Goal: Transaction & Acquisition: Purchase product/service

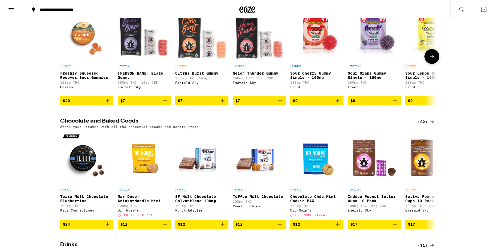
scroll to position [27, 0]
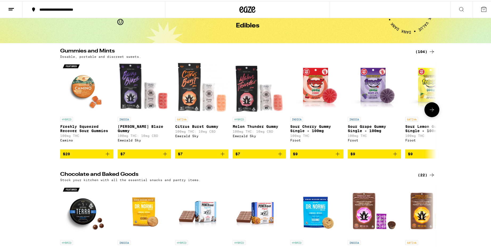
click at [431, 112] on icon at bounding box center [432, 109] width 6 height 6
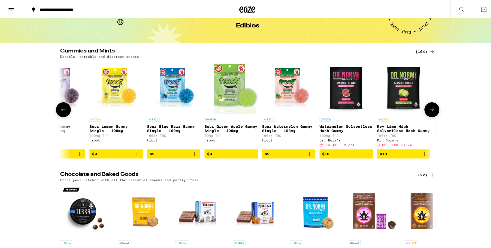
click at [429, 112] on icon at bounding box center [432, 109] width 6 height 6
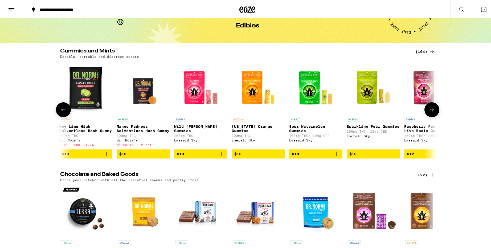
click at [429, 112] on icon at bounding box center [432, 109] width 6 height 6
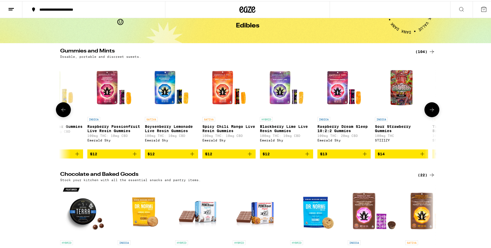
click at [429, 112] on icon at bounding box center [432, 109] width 6 height 6
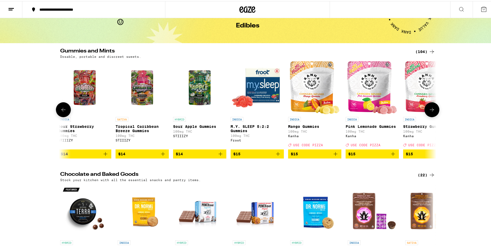
click at [429, 112] on icon at bounding box center [432, 109] width 6 height 6
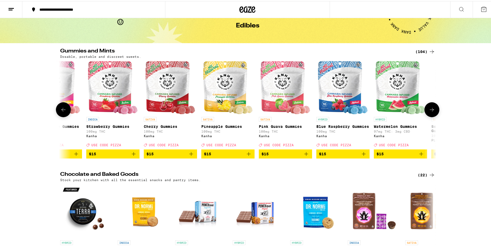
click at [429, 112] on icon at bounding box center [432, 109] width 6 height 6
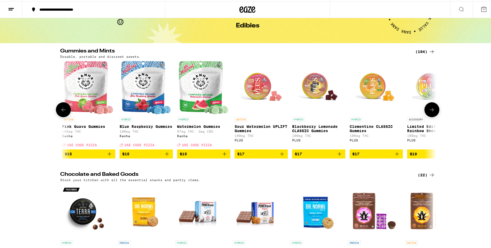
scroll to position [0, 1902]
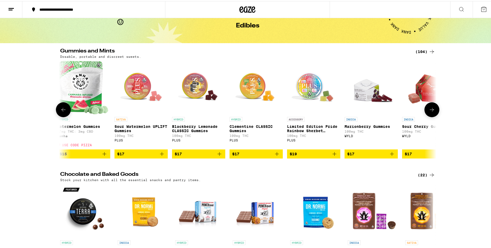
click at [429, 112] on icon at bounding box center [432, 109] width 6 height 6
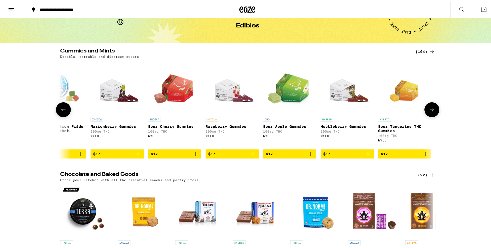
scroll to position [0, 2219]
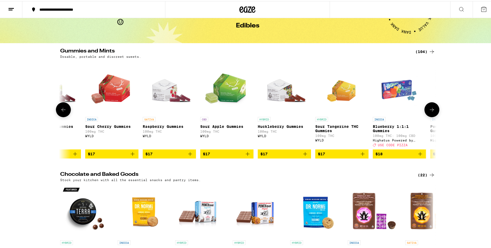
click at [429, 112] on icon at bounding box center [432, 109] width 6 height 6
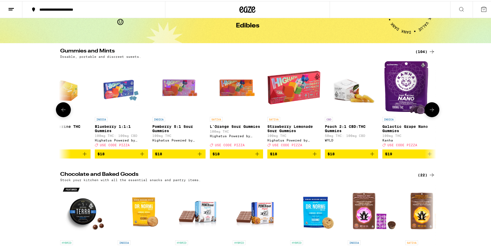
click at [429, 112] on icon at bounding box center [432, 109] width 6 height 6
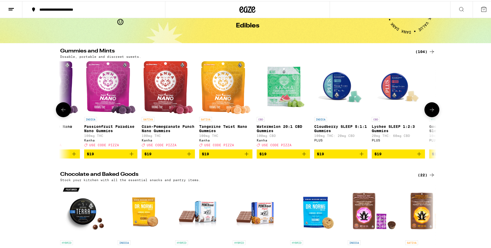
click at [429, 112] on icon at bounding box center [432, 109] width 6 height 6
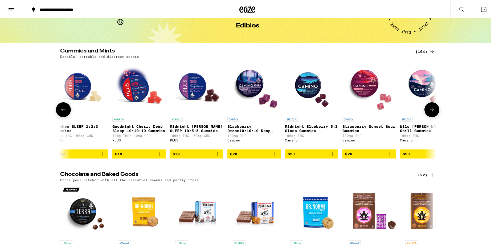
click at [429, 112] on icon at bounding box center [432, 109] width 6 height 6
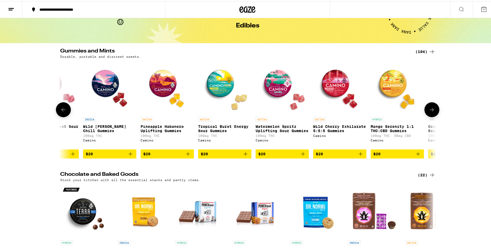
click at [429, 112] on icon at bounding box center [432, 109] width 6 height 6
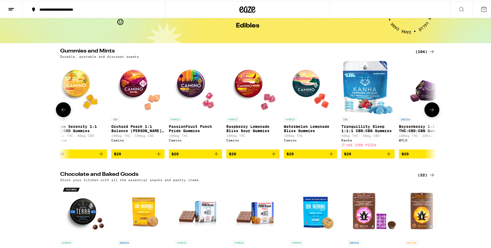
click at [429, 112] on icon at bounding box center [432, 109] width 6 height 6
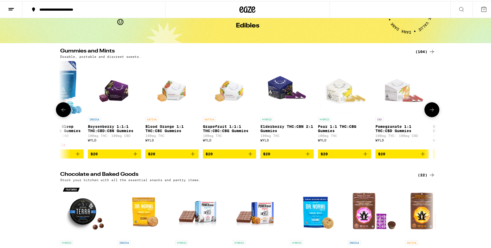
scroll to position [0, 4122]
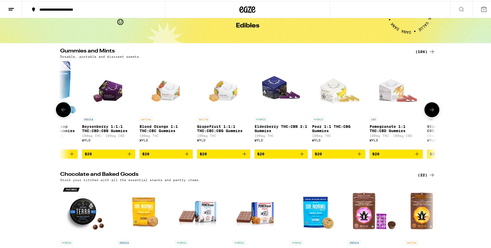
click at [429, 112] on icon at bounding box center [432, 109] width 6 height 6
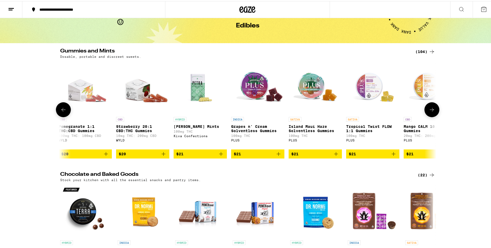
scroll to position [0, 4439]
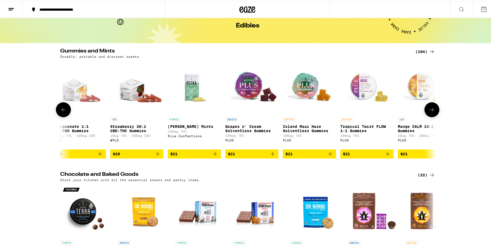
click at [189, 156] on span "$21" at bounding box center [195, 153] width 48 height 6
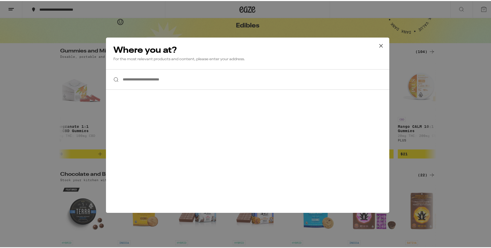
click at [193, 80] on input "**********" at bounding box center [247, 78] width 283 height 21
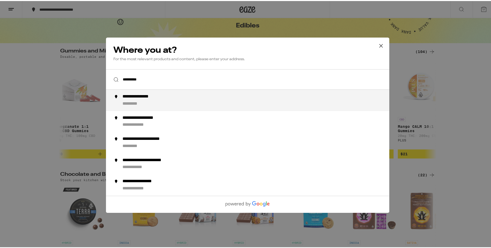
click at [187, 101] on div "**********" at bounding box center [258, 99] width 272 height 13
type input "**********"
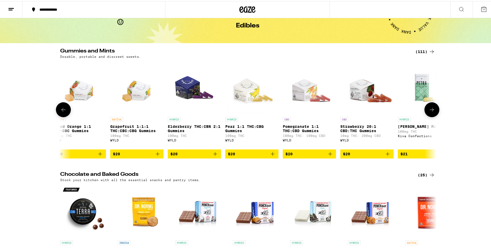
click at [431, 112] on icon at bounding box center [432, 109] width 6 height 6
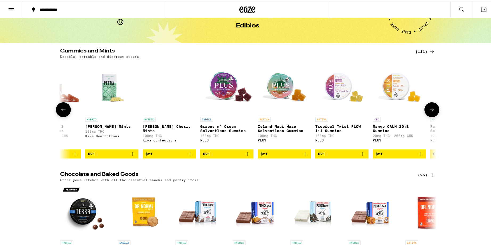
scroll to position [0, 4756]
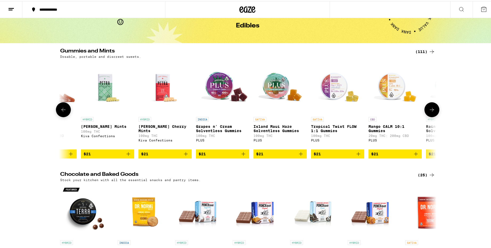
click at [125, 156] on icon "Add to bag" at bounding box center [128, 153] width 6 height 6
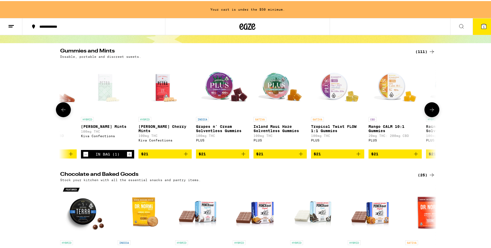
scroll to position [0, 0]
click at [183, 156] on icon "Add to bag" at bounding box center [186, 153] width 6 height 6
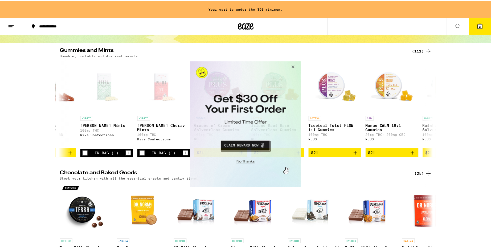
click at [251, 161] on button "Close Modal" at bounding box center [245, 161] width 108 height 8
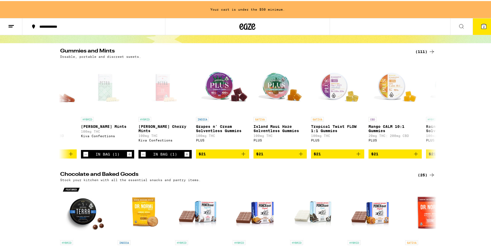
click at [474, 26] on button "2" at bounding box center [484, 25] width 22 height 17
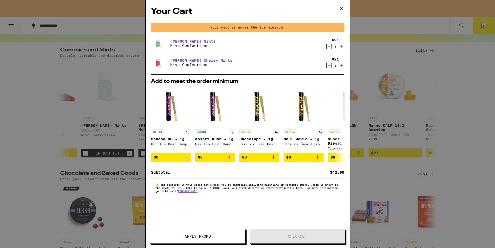
click at [40, 59] on div "Your Cart Your cart is under the $50 minimum. [PERSON_NAME] Mints Kiva Confecti…" at bounding box center [247, 124] width 495 height 248
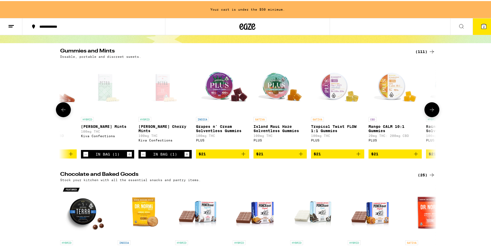
click at [185, 156] on icon "Increment" at bounding box center [187, 153] width 5 height 6
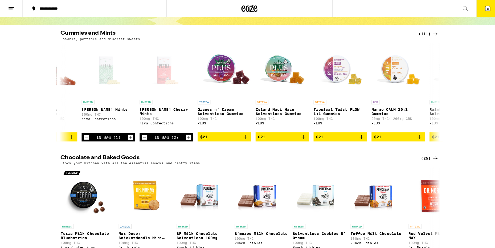
scroll to position [27, 0]
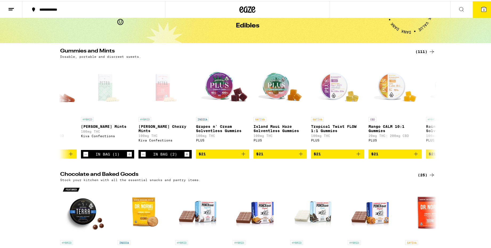
click at [15, 7] on button at bounding box center [11, 8] width 22 height 17
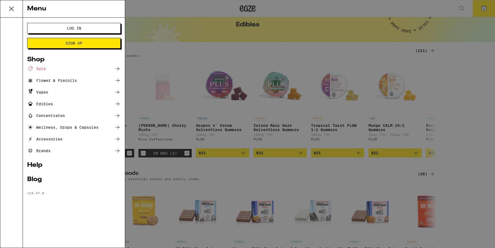
click at [69, 29] on span "Log In" at bounding box center [74, 28] width 14 height 4
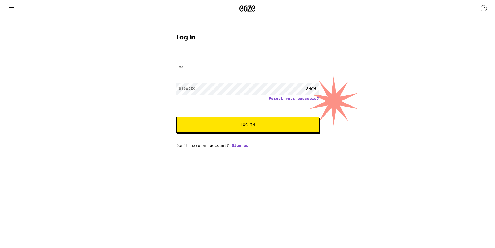
type input "[EMAIL_ADDRESS][DOMAIN_NAME]"
click at [221, 66] on input "[EMAIL_ADDRESS][DOMAIN_NAME]" at bounding box center [247, 68] width 143 height 12
click at [214, 124] on span "Log In" at bounding box center [248, 125] width 100 height 4
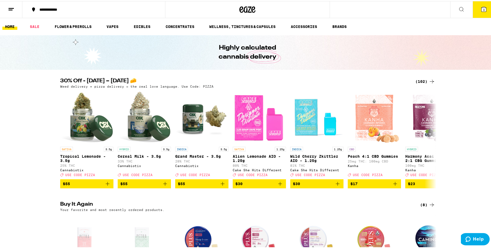
click at [482, 11] on icon at bounding box center [484, 8] width 5 height 5
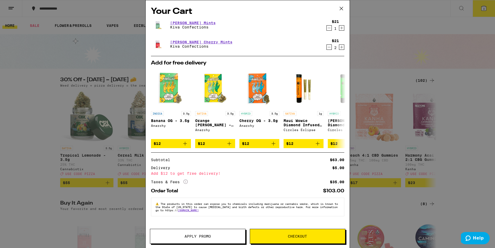
drag, startPoint x: 331, startPoint y: 47, endPoint x: 321, endPoint y: 60, distance: 17.3
click at [331, 47] on icon "Decrement" at bounding box center [329, 47] width 5 height 6
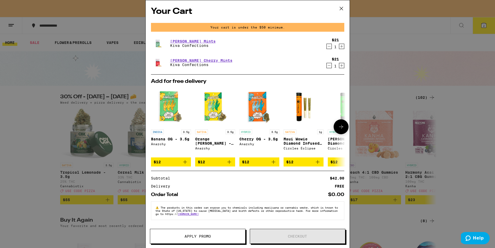
click at [338, 128] on icon at bounding box center [341, 127] width 6 height 6
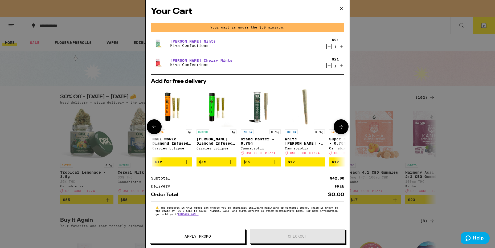
click at [338, 128] on icon at bounding box center [341, 127] width 6 height 6
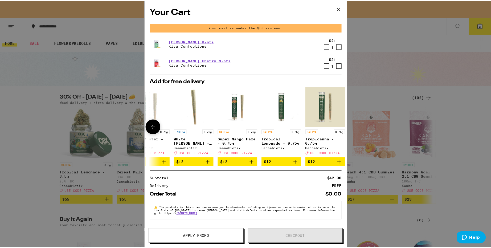
scroll to position [0, 253]
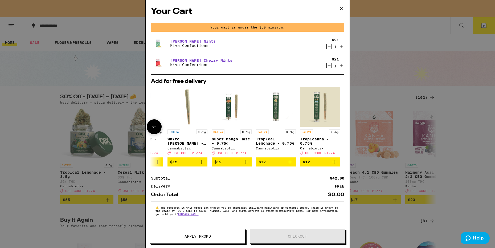
click at [334, 128] on div at bounding box center [341, 126] width 15 height 15
click at [399, 82] on div "Your Cart Your cart is under the $50 minimum. [PERSON_NAME] Mints Kiva Confecti…" at bounding box center [247, 124] width 495 height 248
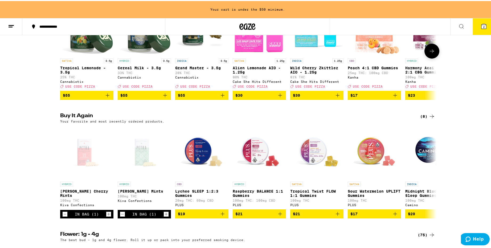
scroll to position [107, 0]
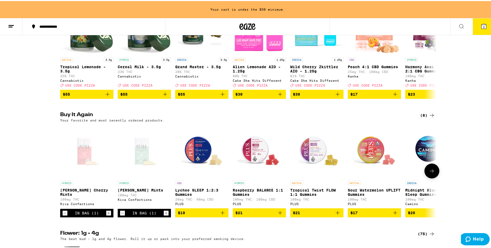
click at [279, 215] on icon "Add to bag" at bounding box center [280, 212] width 6 height 6
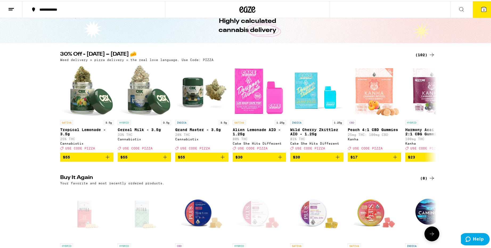
scroll to position [0, 0]
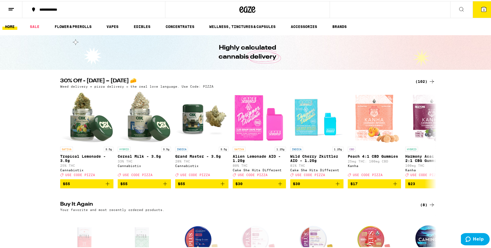
click at [483, 8] on span "3" at bounding box center [484, 8] width 2 height 3
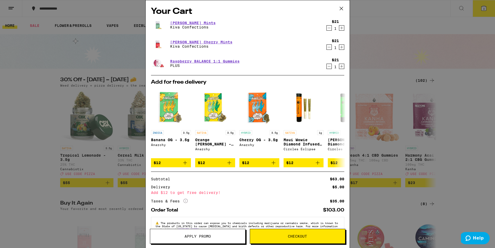
click at [327, 64] on icon "Decrement" at bounding box center [329, 66] width 5 height 6
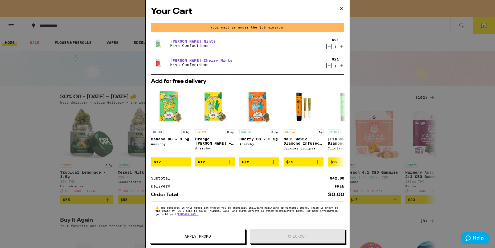
click at [340, 47] on icon "Increment" at bounding box center [341, 46] width 3 height 3
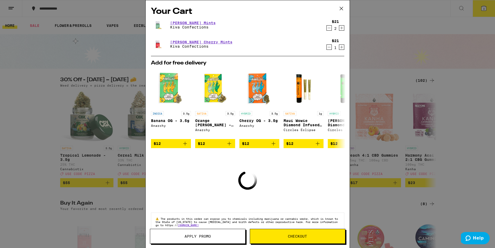
click at [327, 30] on icon "Decrement" at bounding box center [329, 28] width 5 height 6
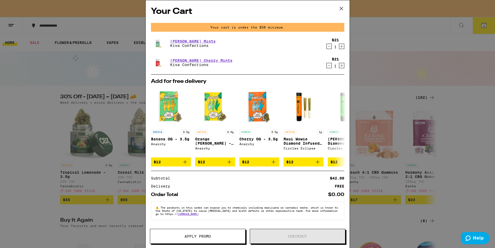
click at [339, 64] on icon "Increment" at bounding box center [341, 65] width 5 height 6
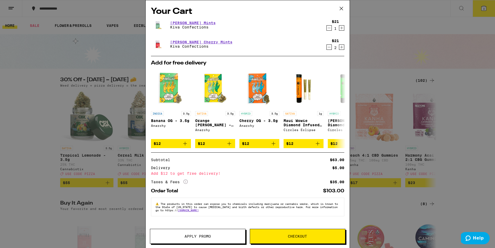
click at [226, 237] on span "Apply Promo" at bounding box center [197, 236] width 95 height 4
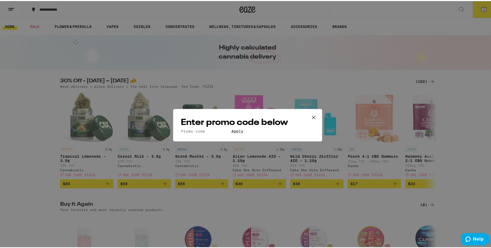
click at [230, 128] on input "Promo Code" at bounding box center [205, 130] width 49 height 5
click at [207, 128] on input "Promo Code" at bounding box center [205, 130] width 49 height 5
paste input "WKND"
type input "WKND"
click at [244, 132] on span "Apply" at bounding box center [238, 130] width 12 height 4
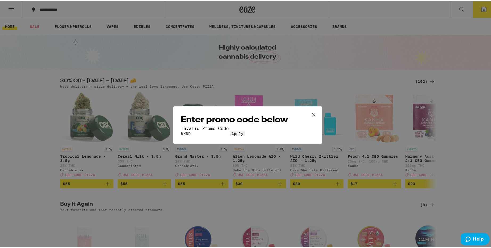
click at [314, 110] on icon at bounding box center [314, 114] width 8 height 8
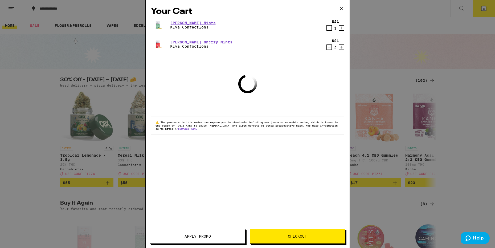
click at [328, 48] on icon "Decrement" at bounding box center [329, 47] width 5 height 6
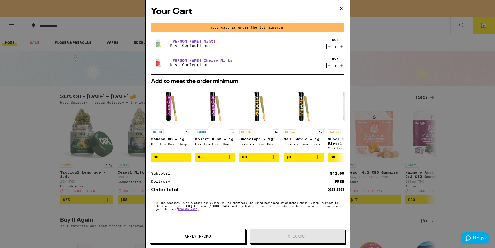
click at [341, 66] on icon "Increment" at bounding box center [341, 65] width 5 height 6
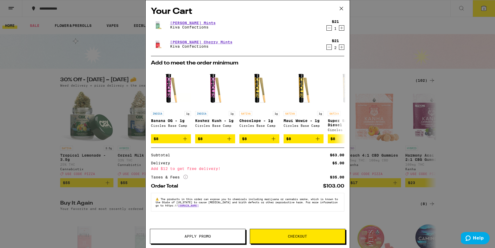
click at [399, 49] on div "Your Cart [PERSON_NAME] Mints Kiva Confections $21 1 [PERSON_NAME] Cherry Mints…" at bounding box center [247, 124] width 495 height 248
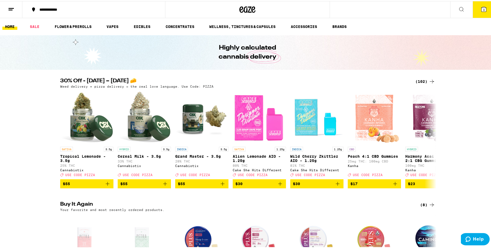
click at [476, 7] on button "3" at bounding box center [484, 8] width 22 height 17
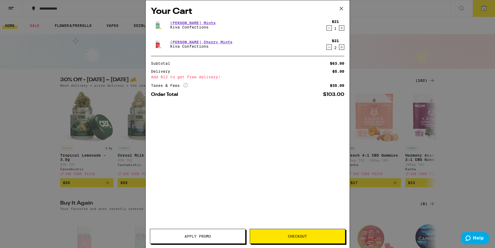
click at [185, 234] on span "Apply Promo" at bounding box center [198, 236] width 26 height 4
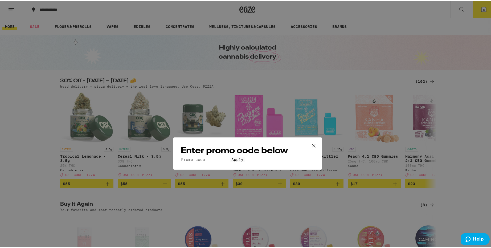
click at [220, 128] on input "Promo Code" at bounding box center [205, 130] width 49 height 5
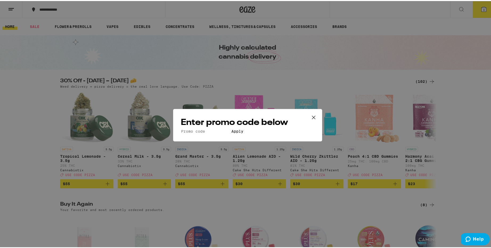
paste input "TERPS"
type input "TERPS"
click at [242, 133] on button "Apply" at bounding box center [237, 130] width 15 height 5
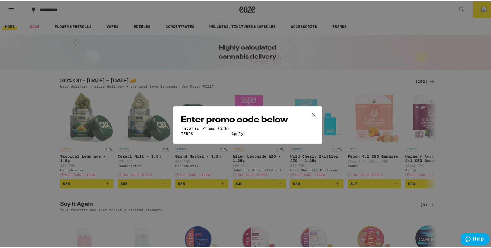
click at [314, 110] on icon at bounding box center [314, 114] width 8 height 8
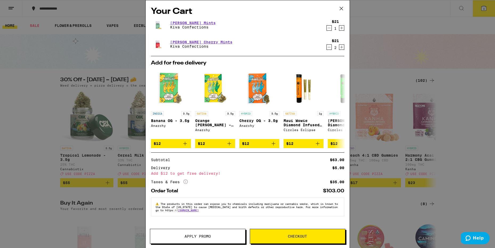
click at [204, 239] on button "Apply Promo" at bounding box center [198, 236] width 96 height 15
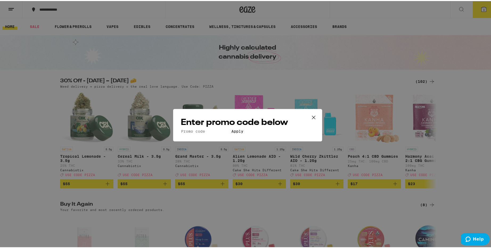
click at [223, 128] on input "Promo Code" at bounding box center [205, 130] width 49 height 5
paste input "GETLIT"
type input "GETLIT"
click at [245, 133] on button "Apply" at bounding box center [237, 130] width 15 height 5
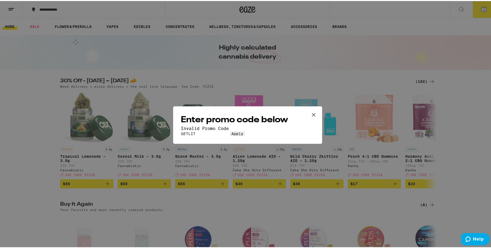
click at [310, 110] on icon at bounding box center [314, 114] width 8 height 8
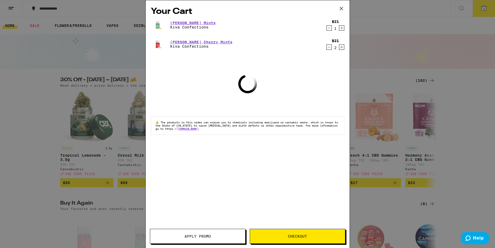
click at [373, 39] on div "Your Cart [PERSON_NAME] Mints Kiva Confections $21 1 [PERSON_NAME] Cherry Mints…" at bounding box center [247, 124] width 495 height 248
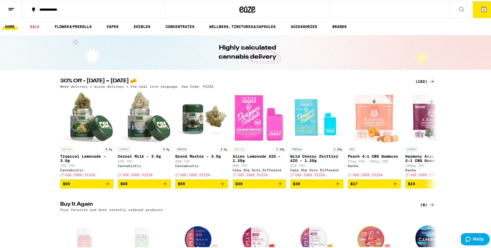
click at [419, 80] on div "(102)" at bounding box center [426, 80] width 20 height 6
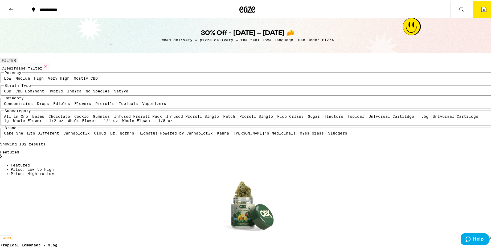
click at [409, 149] on div "Featured" at bounding box center [247, 153] width 495 height 9
click at [54, 166] on span "Price: Low to High" at bounding box center [32, 168] width 43 height 4
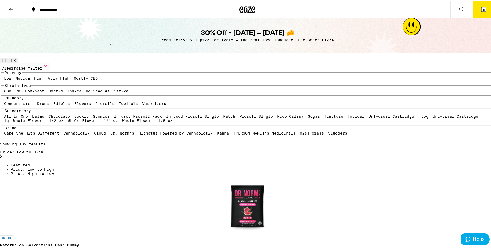
click at [70, 105] on label "Edibles" at bounding box center [61, 102] width 17 height 4
click at [55, 102] on input "Edibles" at bounding box center [54, 101] width 0 height 0
checkbox input "true"
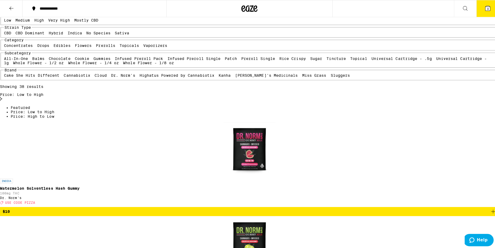
scroll to position [80, 0]
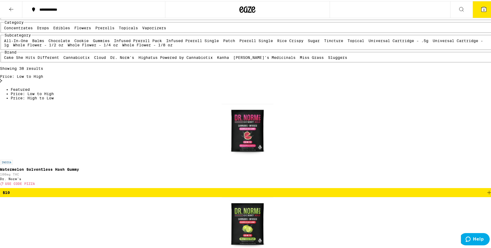
click at [482, 6] on icon at bounding box center [484, 8] width 6 height 6
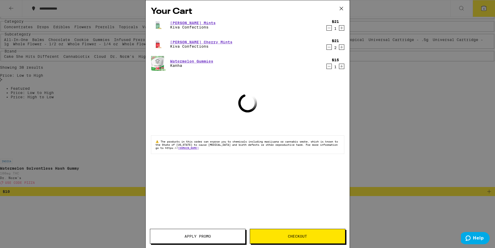
click at [329, 49] on icon "Decrement" at bounding box center [329, 47] width 5 height 6
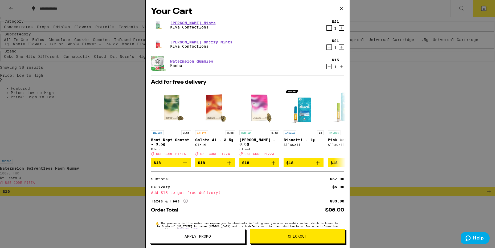
click at [205, 233] on button "Apply Promo" at bounding box center [198, 236] width 96 height 15
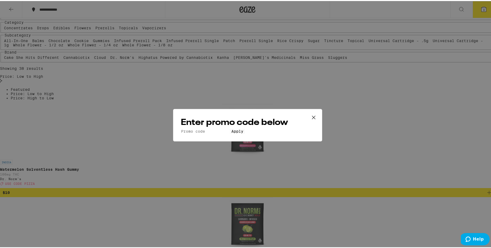
click at [231, 116] on h2 "Enter promo code below" at bounding box center [248, 122] width 134 height 12
click at [226, 128] on input "Promo Code" at bounding box center [205, 130] width 49 height 5
type input "pizza"
click at [232, 132] on span "Apply" at bounding box center [238, 130] width 12 height 4
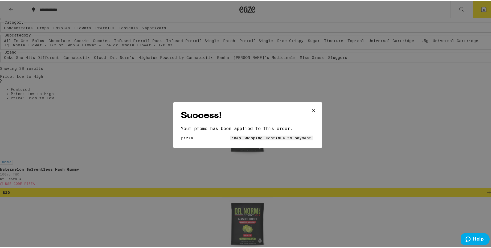
click at [232, 135] on span "Keep Shopping" at bounding box center [247, 137] width 31 height 4
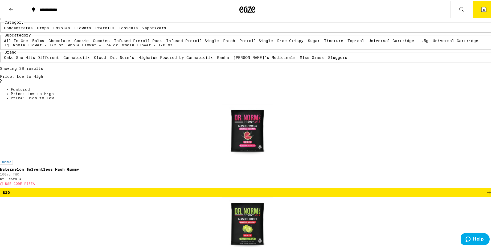
click at [482, 10] on icon at bounding box center [484, 8] width 5 height 5
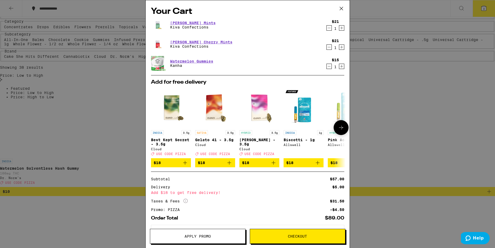
scroll to position [25, 0]
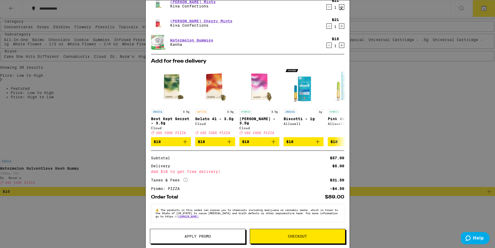
click at [309, 238] on button "Checkout" at bounding box center [298, 236] width 96 height 15
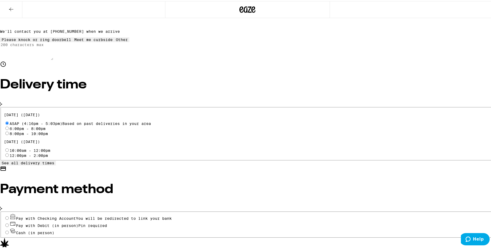
scroll to position [136, 0]
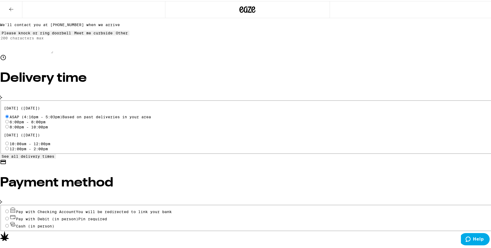
click at [9, 223] on input "Cash (in person)" at bounding box center [6, 224] width 3 height 3
radio input "true"
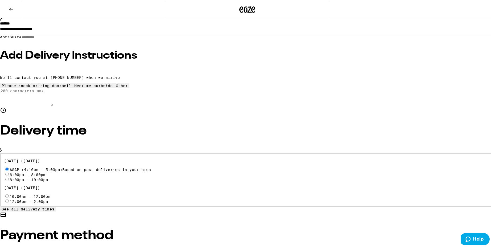
scroll to position [82, 0]
